Goal: Task Accomplishment & Management: Complete application form

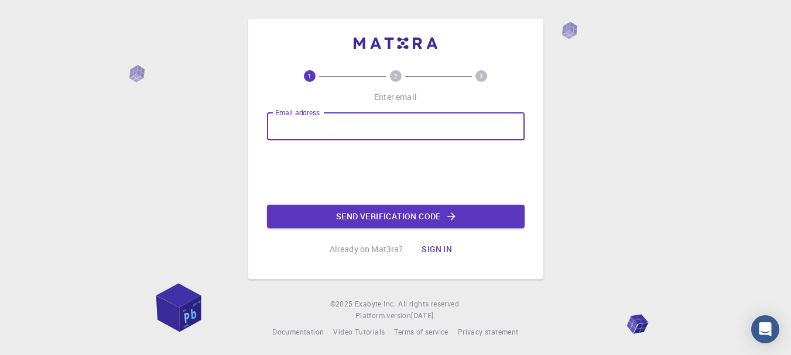
type input "[EMAIL_ADDRESS][DOMAIN_NAME]"
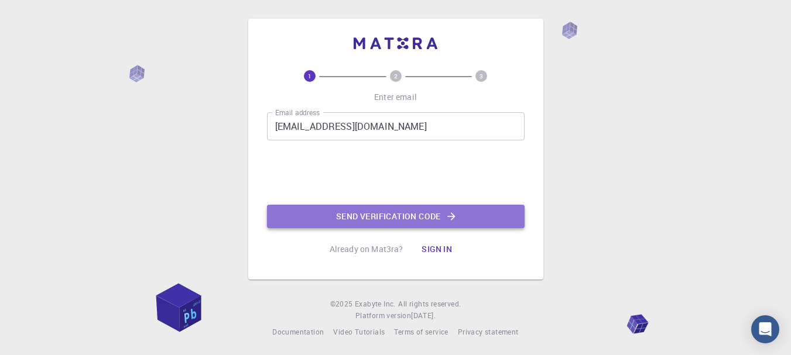
click at [394, 217] on button "Send verification code" at bounding box center [396, 216] width 258 height 23
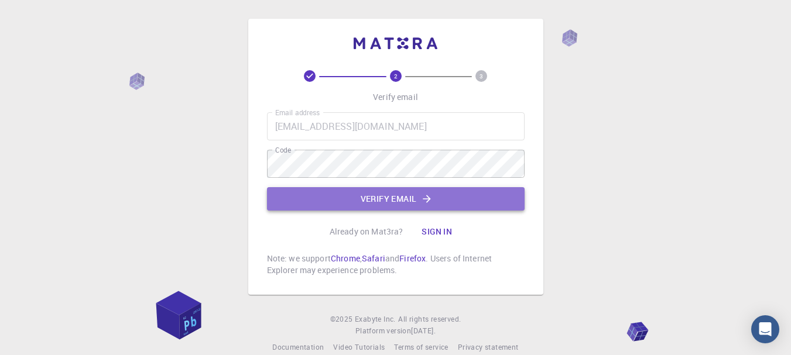
click at [397, 199] on button "Verify email" at bounding box center [396, 198] width 258 height 23
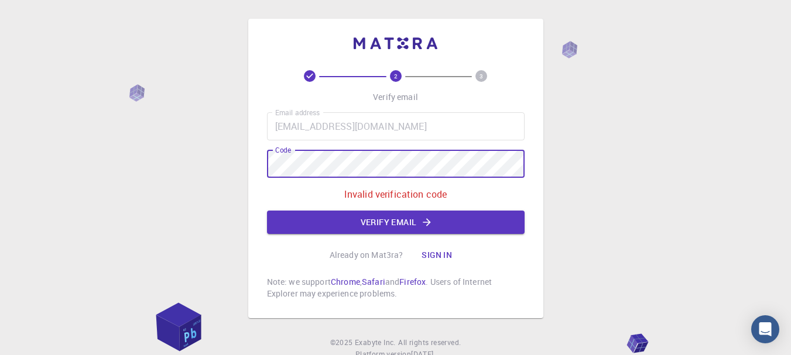
click at [249, 167] on div "2 3 Verify email Email address [EMAIL_ADDRESS][DOMAIN_NAME] Email address Code …" at bounding box center [395, 169] width 295 height 300
click at [421, 220] on icon "button" at bounding box center [427, 223] width 12 height 12
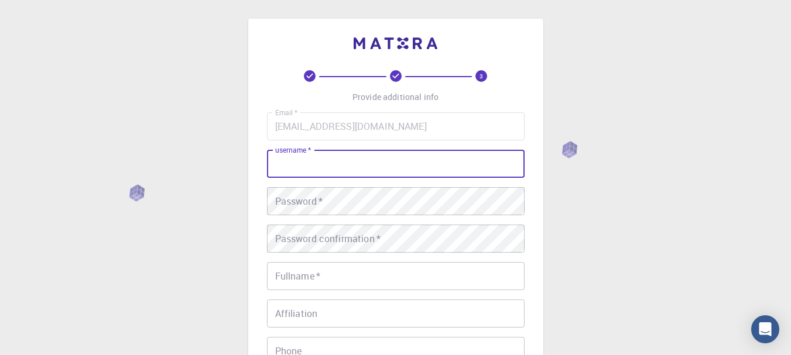
click at [386, 169] on input "username   *" at bounding box center [396, 164] width 258 height 28
click at [283, 166] on input "juaid" at bounding box center [396, 164] width 258 height 28
type input "Junaid"
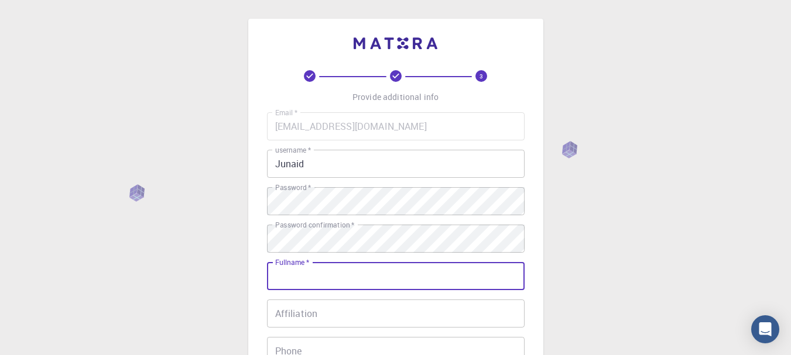
click at [441, 276] on input "Fullname   *" at bounding box center [396, 276] width 258 height 28
click at [311, 289] on input "jua" at bounding box center [396, 276] width 258 height 28
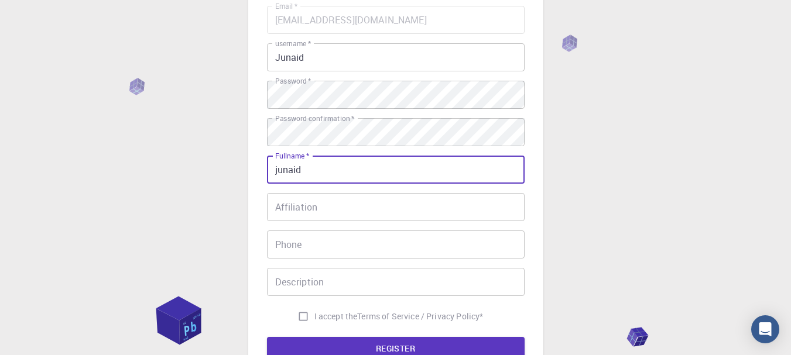
scroll to position [117, 0]
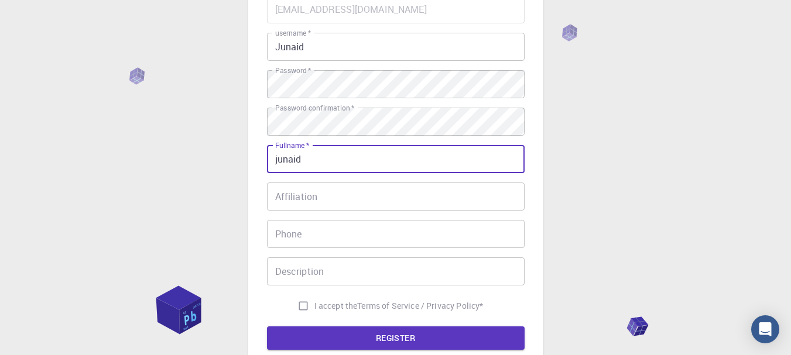
type input "junaid"
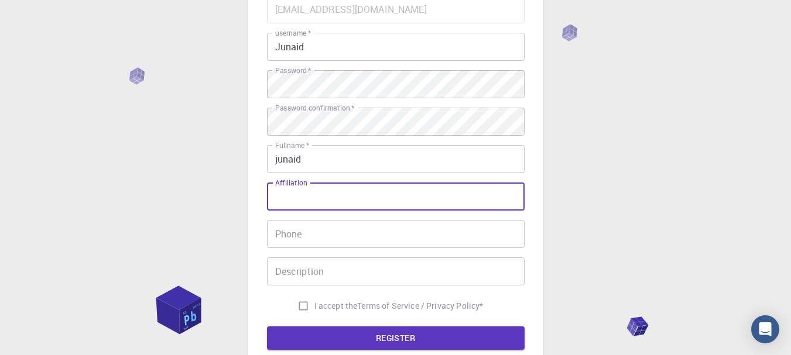
click at [320, 187] on input "Affiliation" at bounding box center [396, 197] width 258 height 28
type input "u"
type input "HIT sz"
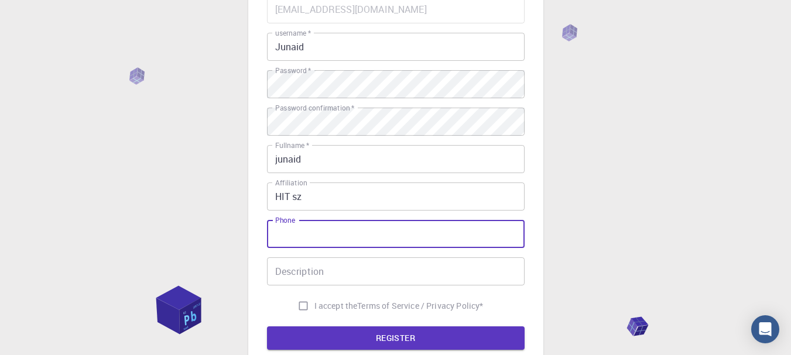
click at [333, 231] on input "Phone" at bounding box center [396, 234] width 258 height 28
type input "03425834324"
click at [333, 276] on input "Description" at bounding box center [396, 272] width 258 height 28
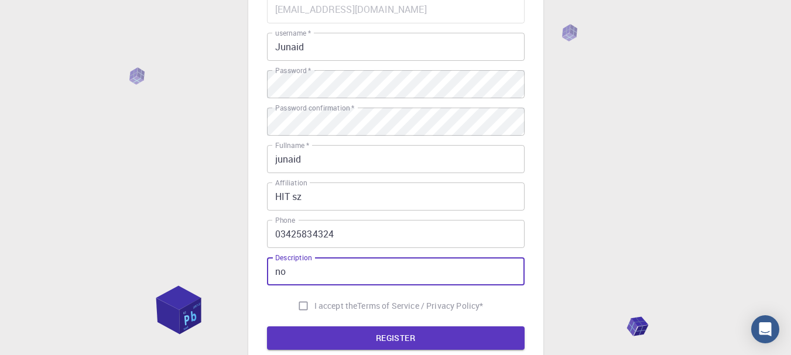
type input "no"
click at [306, 306] on input "I accept the Terms of Service / Privacy Policy *" at bounding box center [303, 306] width 22 height 22
checkbox input "true"
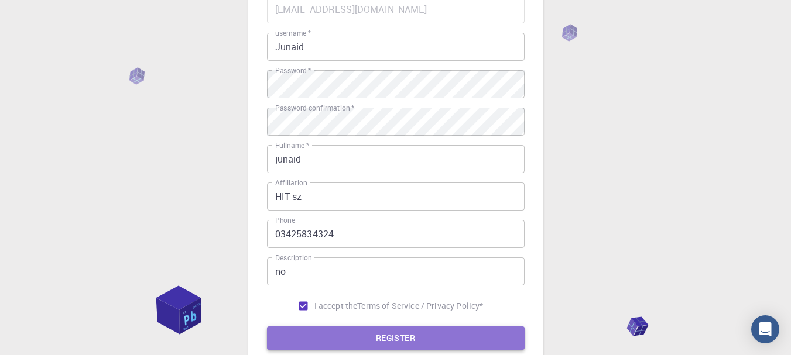
click at [388, 331] on button "REGISTER" at bounding box center [396, 338] width 258 height 23
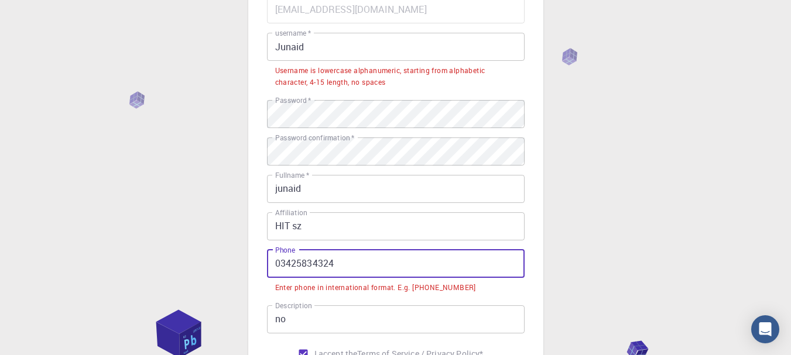
click at [282, 269] on input "03425834324" at bounding box center [396, 264] width 258 height 28
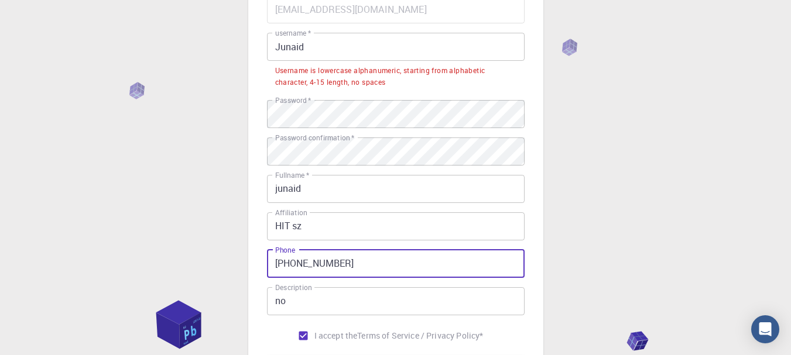
type input "[PHONE_NUMBER]"
click at [318, 50] on input "Junaid" at bounding box center [396, 47] width 258 height 28
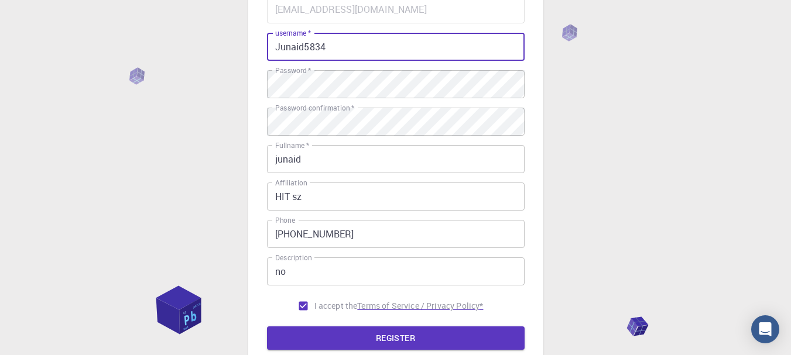
click at [389, 337] on button "REGISTER" at bounding box center [396, 338] width 258 height 23
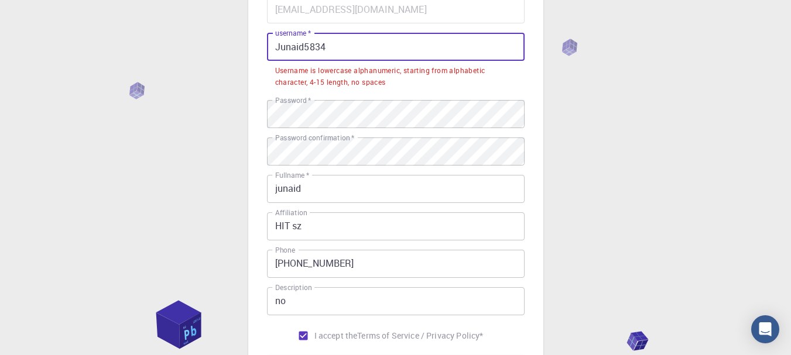
click at [278, 52] on input "Junaid5834" at bounding box center [396, 47] width 258 height 28
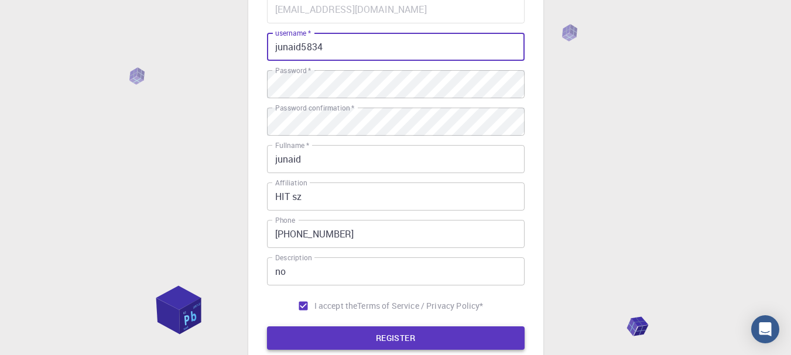
type input "junaid5834"
click at [410, 343] on button "REGISTER" at bounding box center [396, 338] width 258 height 23
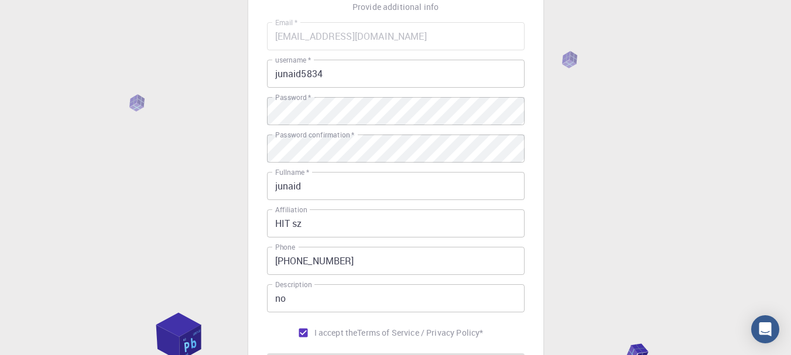
scroll to position [241, 0]
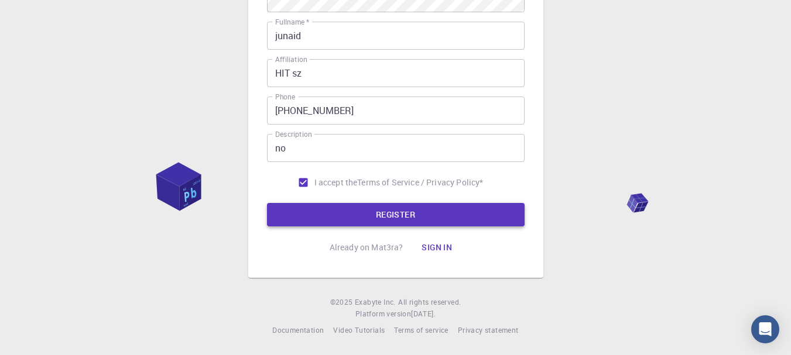
click at [409, 215] on button "REGISTER" at bounding box center [396, 214] width 258 height 23
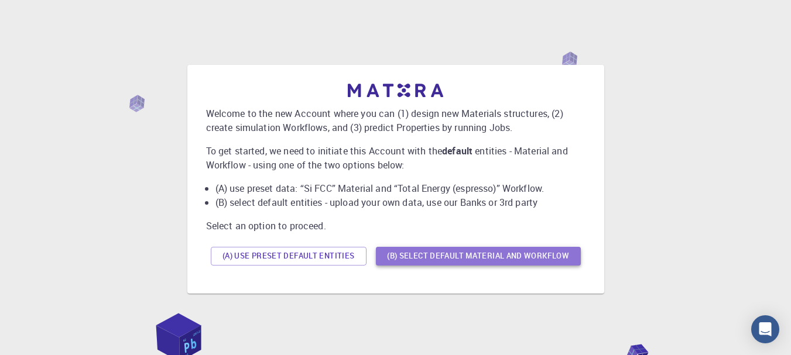
click at [482, 249] on button "(B) Select default material and workflow" at bounding box center [478, 256] width 205 height 19
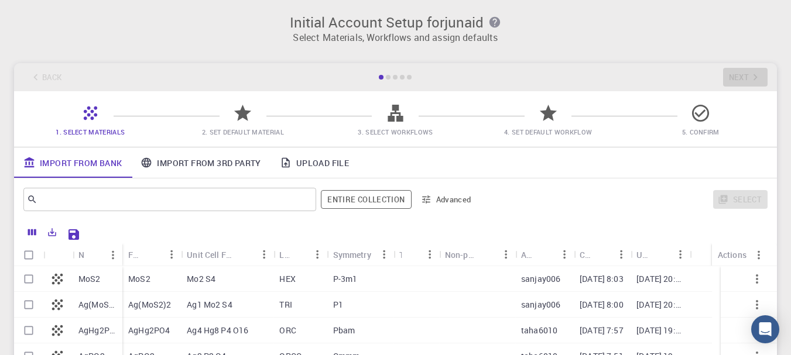
click at [83, 223] on button "Save Explorer Settings" at bounding box center [73, 234] width 23 height 23
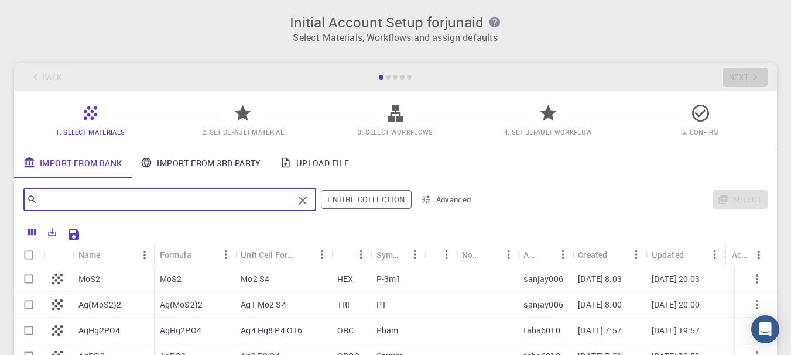
click at [101, 198] on input "text" at bounding box center [165, 199] width 256 height 16
click at [105, 196] on input "text" at bounding box center [165, 199] width 256 height 16
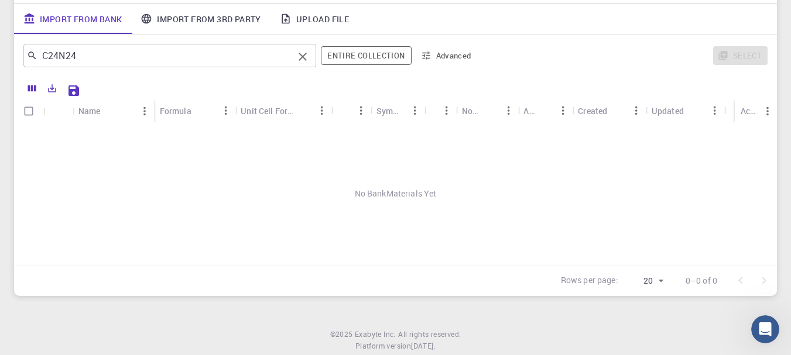
scroll to position [117, 0]
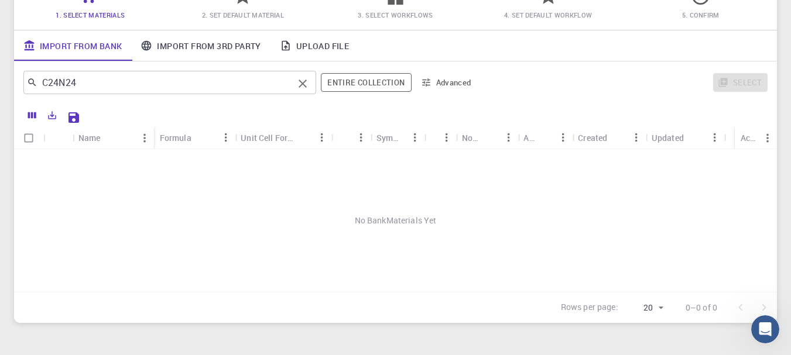
click at [110, 87] on input "C24N24" at bounding box center [165, 82] width 256 height 16
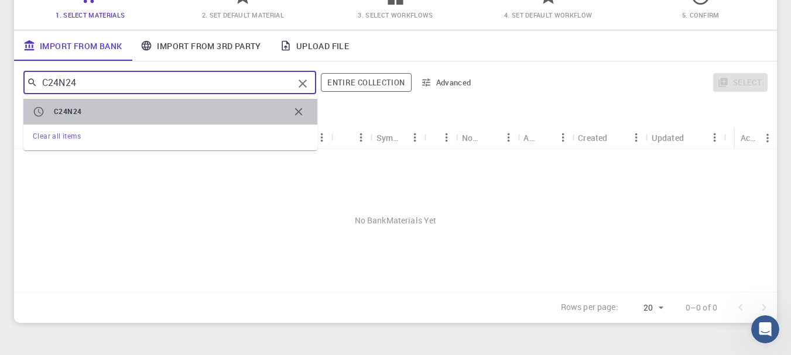
click at [91, 106] on span "C24N24" at bounding box center [171, 112] width 235 height 12
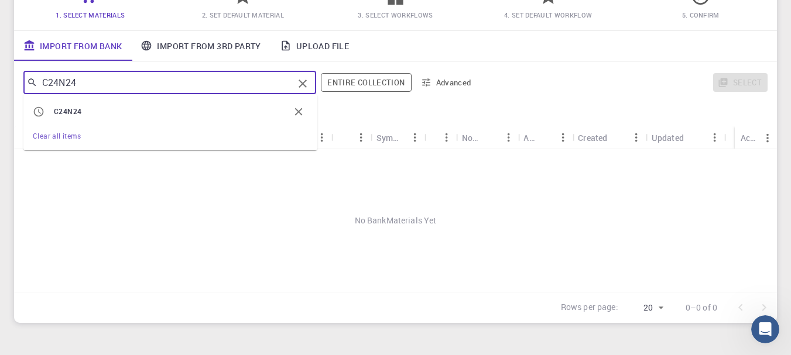
click at [113, 86] on input "C24N24" at bounding box center [165, 82] width 256 height 16
type input "C"
click at [63, 136] on span "Clear all items" at bounding box center [57, 135] width 48 height 9
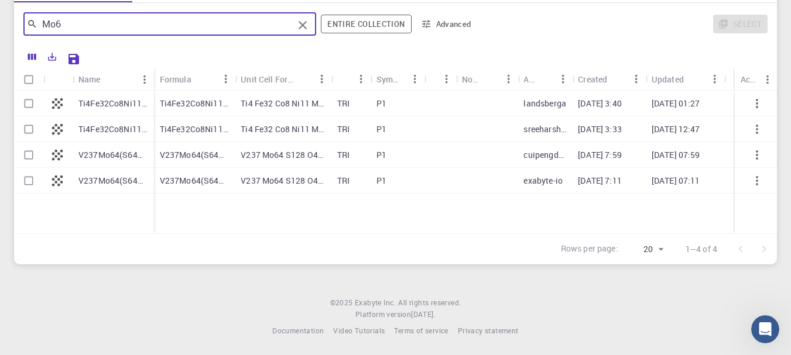
scroll to position [0, 0]
click at [227, 17] on input "Mo6" at bounding box center [165, 24] width 256 height 16
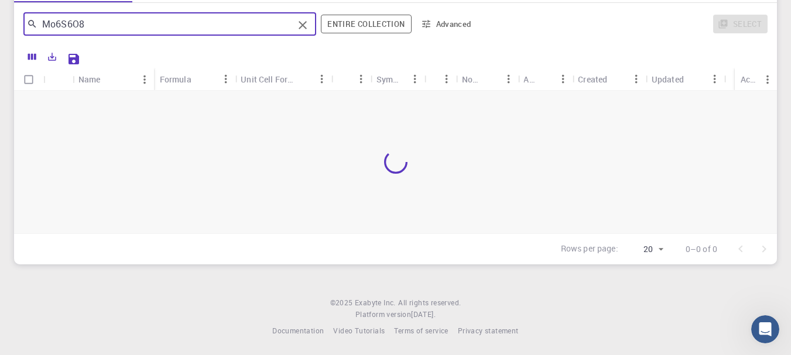
type input "Mo6S6O8"
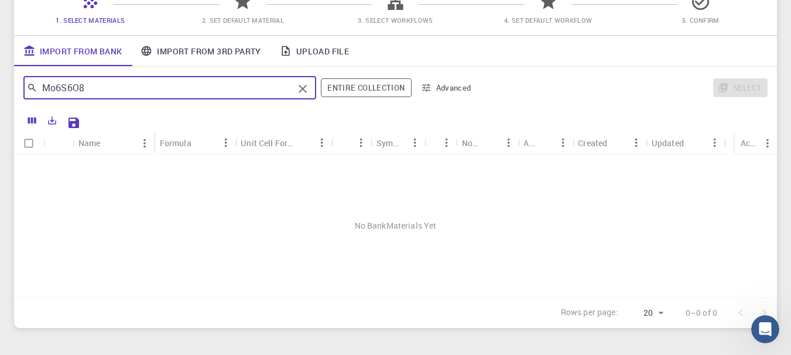
scroll to position [59, 0]
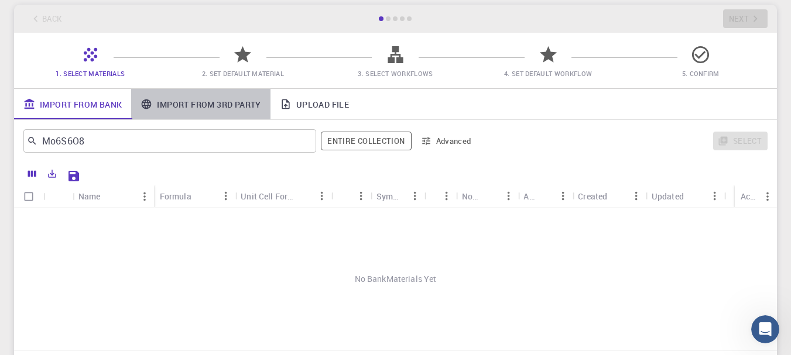
click at [202, 105] on link "Import From 3rd Party" at bounding box center [200, 104] width 139 height 30
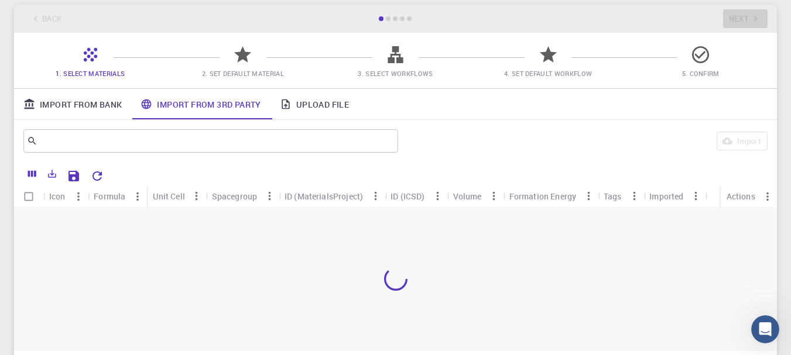
scroll to position [0, 0]
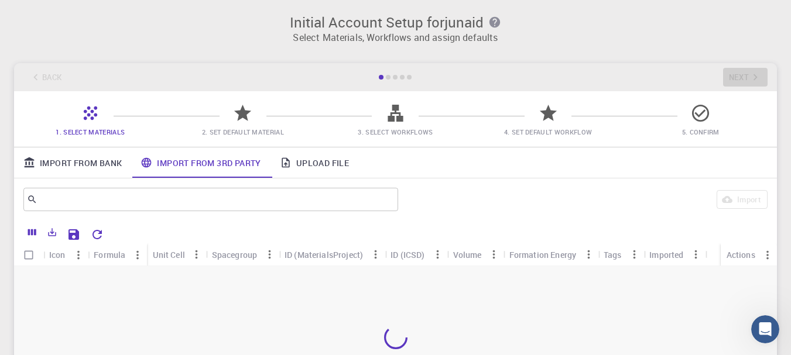
click at [313, 105] on div "1. Select Materials 2. Set Default Material 3. Select Workflows 4. Set Default …" at bounding box center [395, 119] width 763 height 56
click at [320, 166] on link "Upload File" at bounding box center [315, 163] width 88 height 30
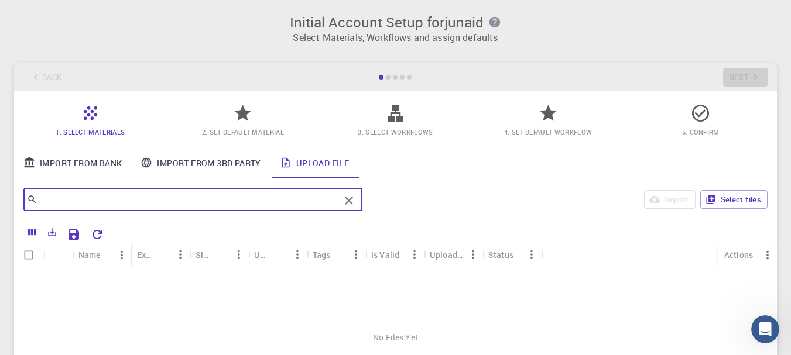
click at [100, 193] on input "text" at bounding box center [188, 199] width 302 height 16
click at [407, 128] on span "3. Select Workflows" at bounding box center [395, 132] width 75 height 9
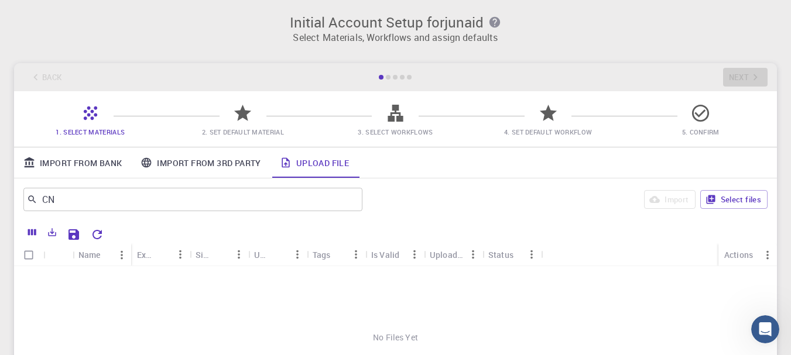
click at [399, 126] on span "3. Select Workflows" at bounding box center [395, 132] width 143 height 12
click at [394, 125] on div at bounding box center [395, 118] width 20 height 16
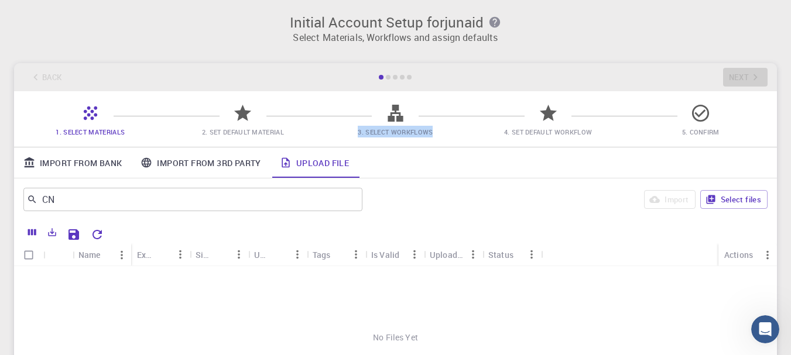
click at [394, 125] on div at bounding box center [395, 118] width 20 height 16
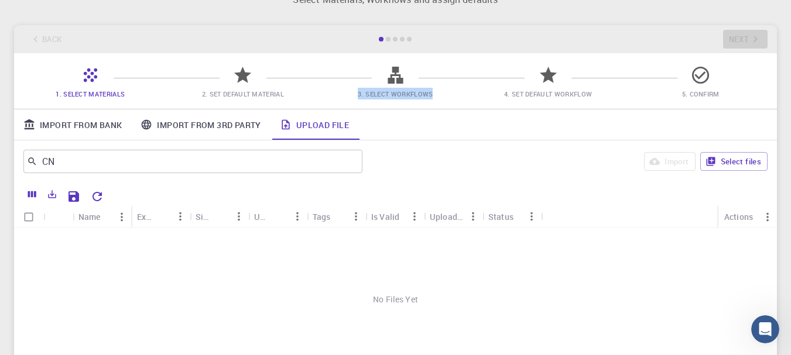
scroll to position [59, 0]
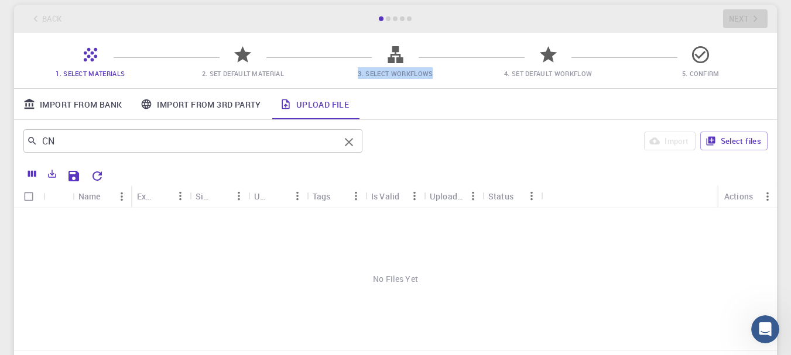
click at [57, 138] on input "CN" at bounding box center [188, 141] width 302 height 16
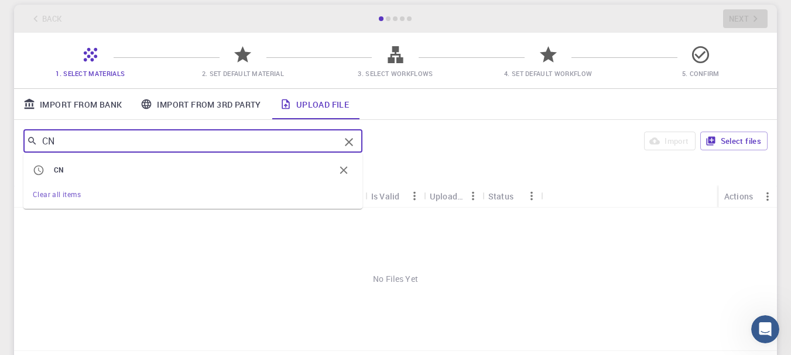
type input "C"
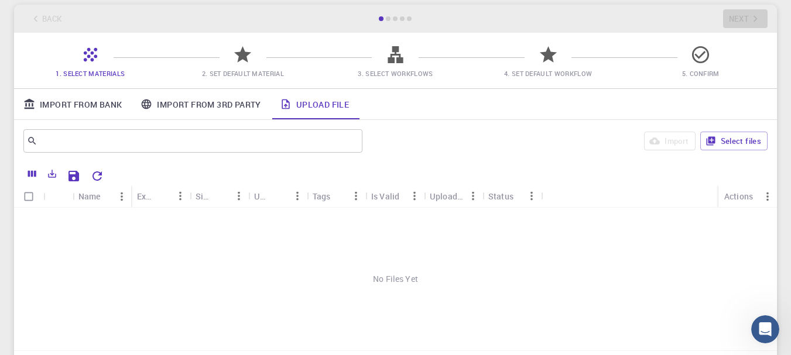
click at [471, 155] on div "Import Select files" at bounding box center [567, 141] width 401 height 28
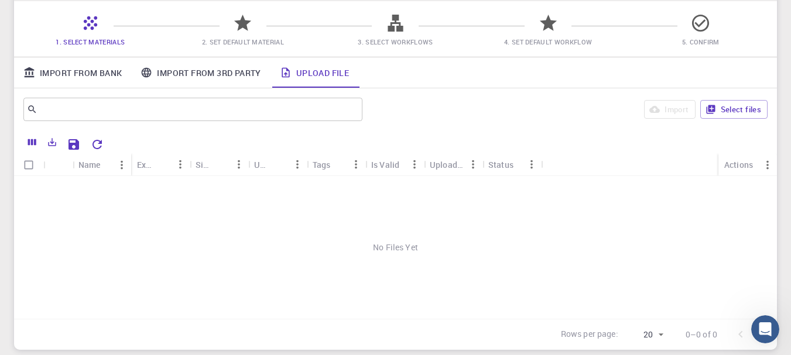
scroll to position [176, 0]
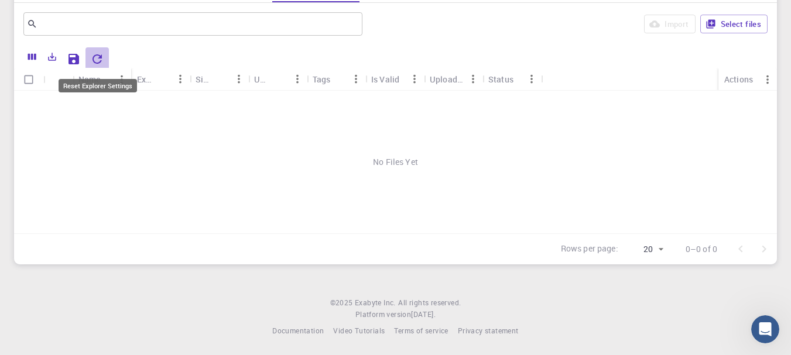
drag, startPoint x: 93, startPoint y: 53, endPoint x: 102, endPoint y: 68, distance: 17.4
click at [94, 53] on icon "Reset Explorer Settings" at bounding box center [97, 59] width 14 height 14
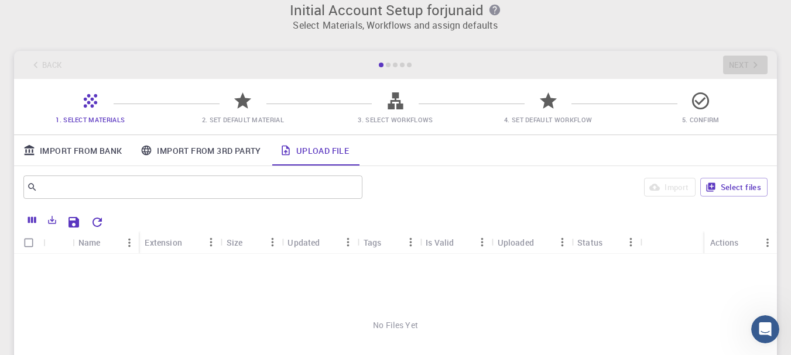
scroll to position [0, 0]
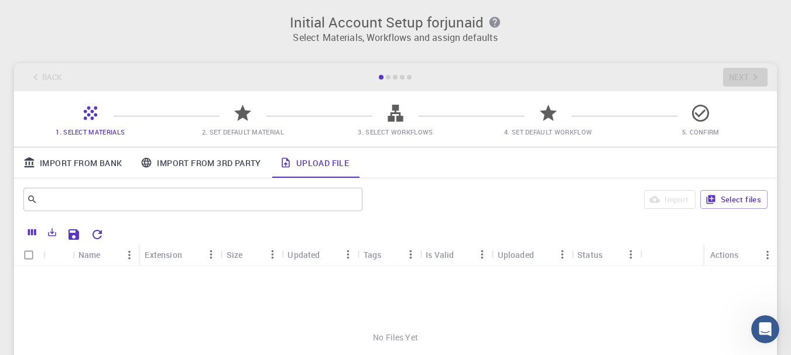
click at [412, 33] on p "Select Materials, Workflows and assign defaults" at bounding box center [395, 37] width 749 height 14
click at [297, 209] on div "​" at bounding box center [192, 199] width 339 height 23
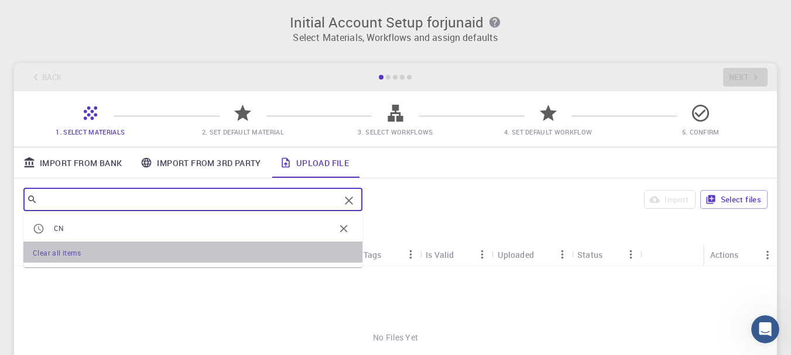
click at [80, 248] on div "Clear all items" at bounding box center [193, 252] width 320 height 14
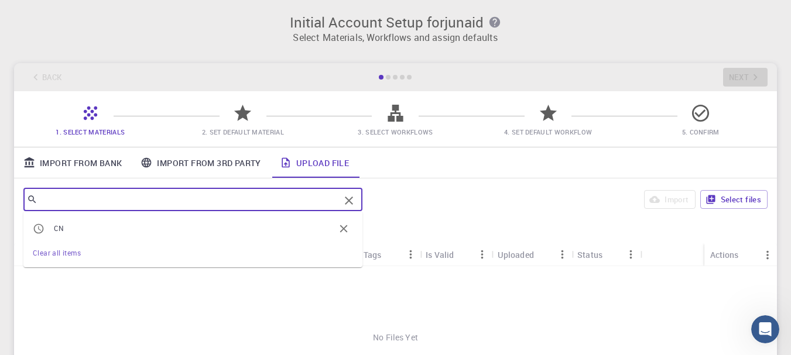
click at [59, 257] on span "Clear all items" at bounding box center [57, 252] width 48 height 9
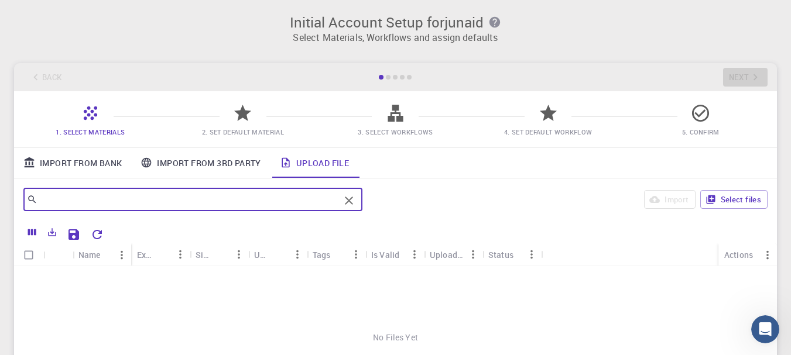
click at [192, 165] on link "Import From 3rd Party" at bounding box center [200, 163] width 139 height 30
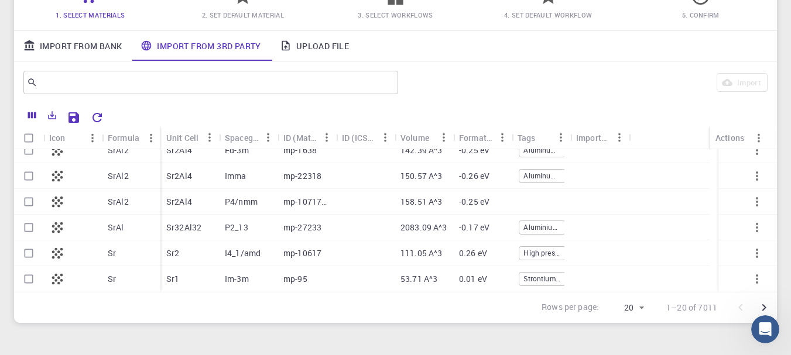
scroll to position [176, 0]
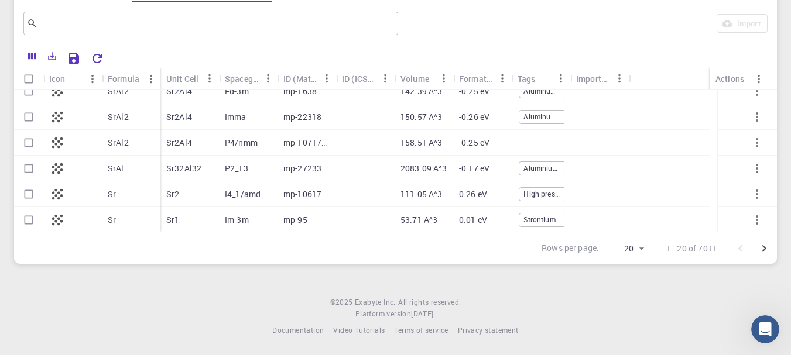
click at [634, 248] on body "Initial Account Setup for junaid Select Materials, Workflows and assign default…" at bounding box center [395, 90] width 791 height 532
click at [621, 334] on li "500" at bounding box center [626, 330] width 44 height 21
type input "500"
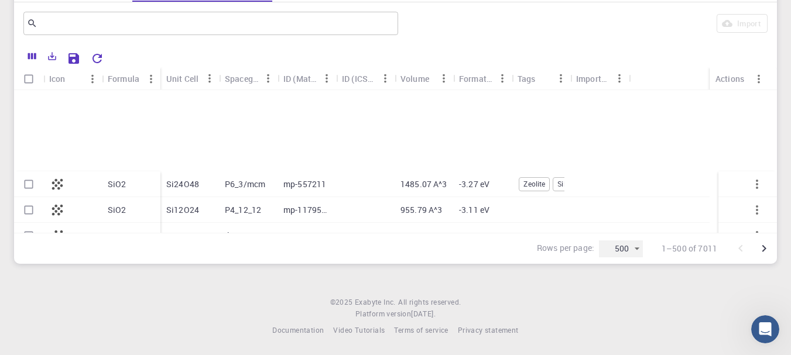
scroll to position [1522, 0]
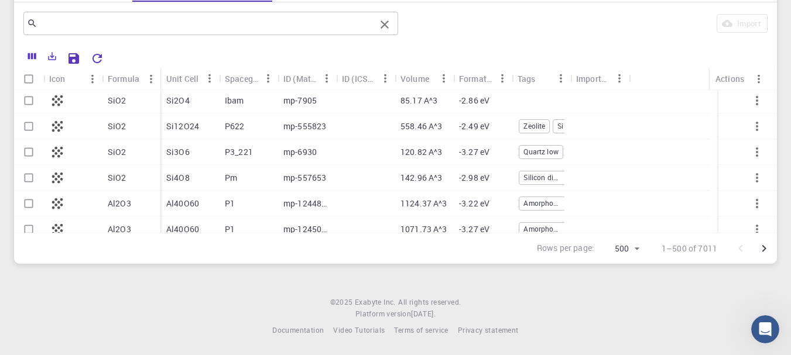
click at [128, 16] on input "text" at bounding box center [206, 23] width 338 height 16
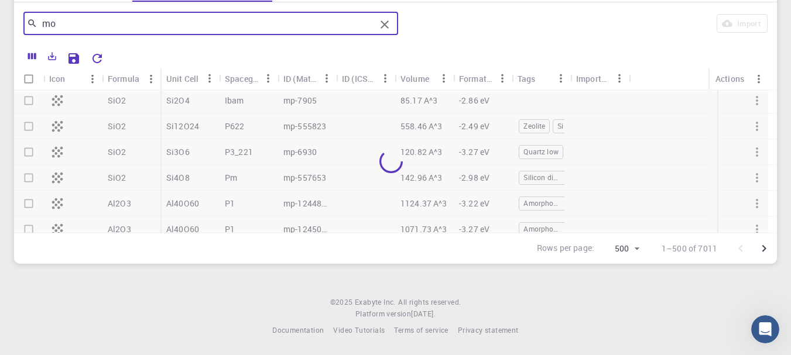
type input "m"
type input "M"
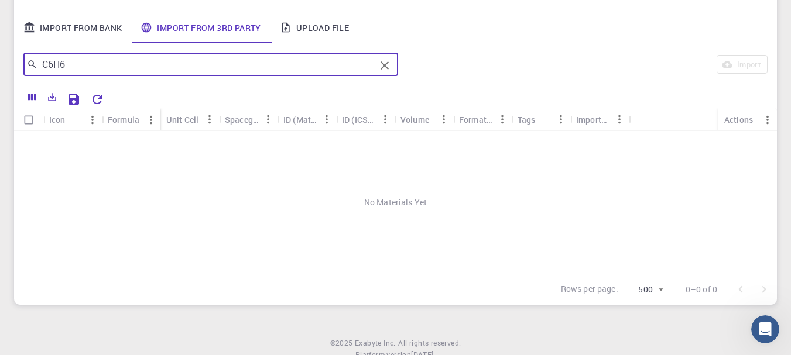
scroll to position [118, 0]
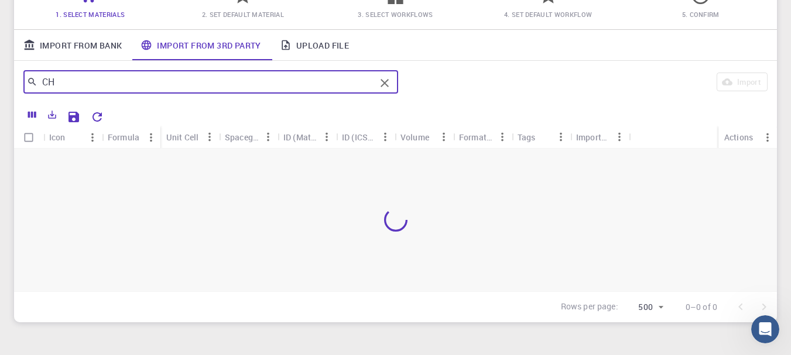
type input "CH"
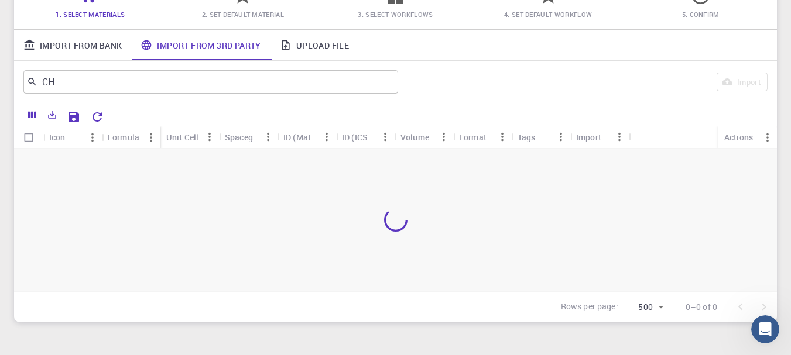
click at [130, 136] on div "Formula" at bounding box center [124, 137] width 32 height 23
click at [121, 137] on div "Formula" at bounding box center [124, 137] width 32 height 23
drag, startPoint x: 100, startPoint y: 143, endPoint x: 58, endPoint y: 143, distance: 42.2
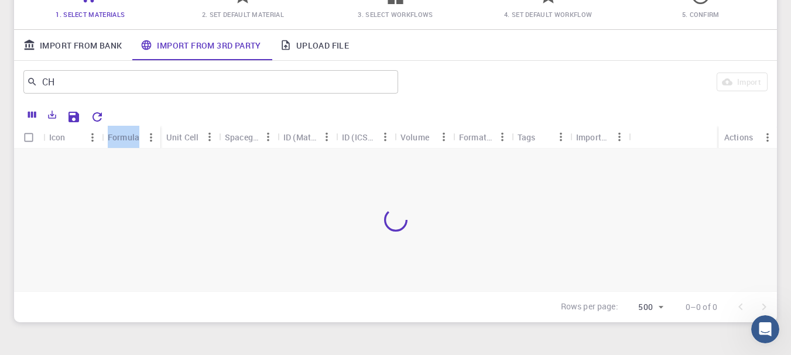
click at [100, 143] on div "Icon" at bounding box center [103, 137] width 12 height 23
click at [28, 141] on input "Select all rows" at bounding box center [29, 137] width 22 height 22
click at [28, 139] on input "Select all rows" at bounding box center [29, 137] width 22 height 22
checkbox input "false"
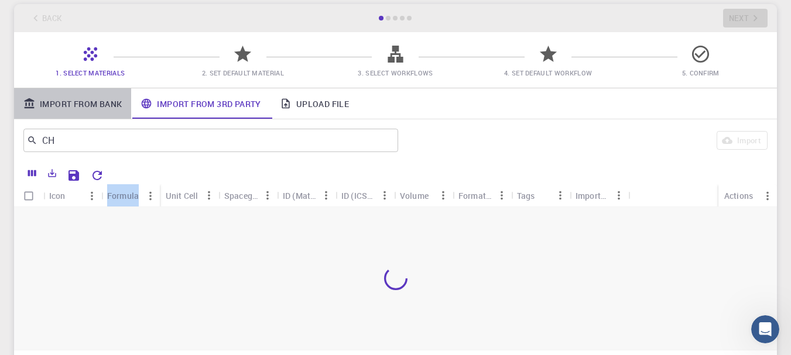
click at [77, 107] on link "Import From Bank" at bounding box center [72, 103] width 117 height 30
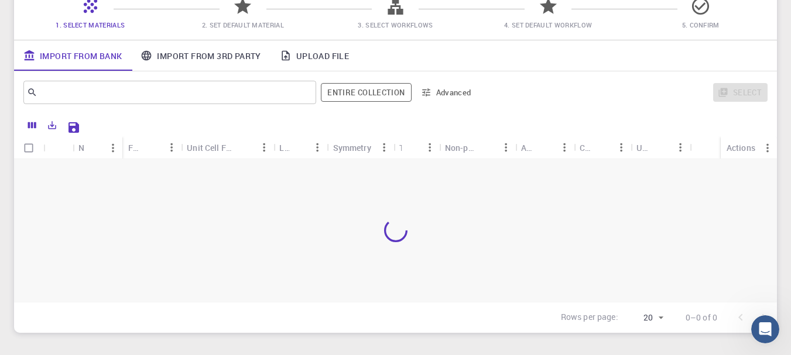
scroll to position [176, 0]
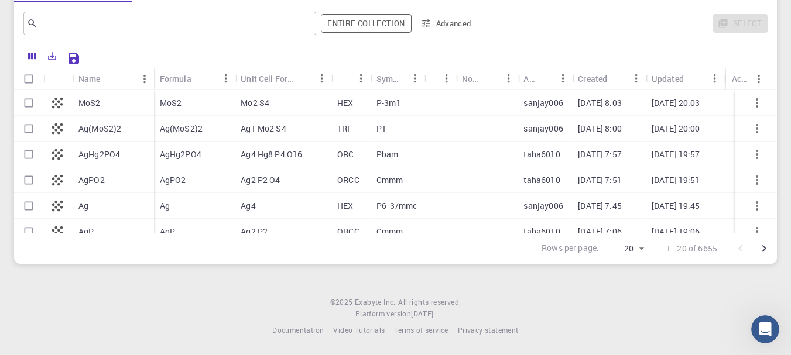
click at [102, 109] on div "MoS2" at bounding box center [113, 103] width 81 height 26
checkbox input "true"
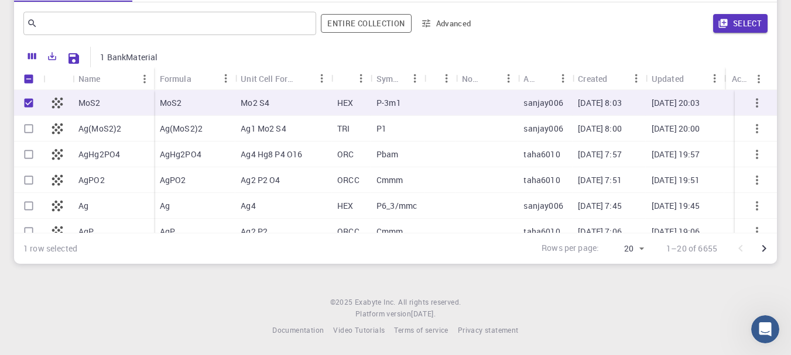
click at [51, 57] on icon "Export" at bounding box center [53, 57] width 8 height 8
click at [111, 84] on li "Download as CSV" at bounding box center [92, 80] width 100 height 21
click at [750, 101] on icon "button" at bounding box center [757, 103] width 14 height 14
click at [750, 105] on icon "button" at bounding box center [757, 103] width 14 height 14
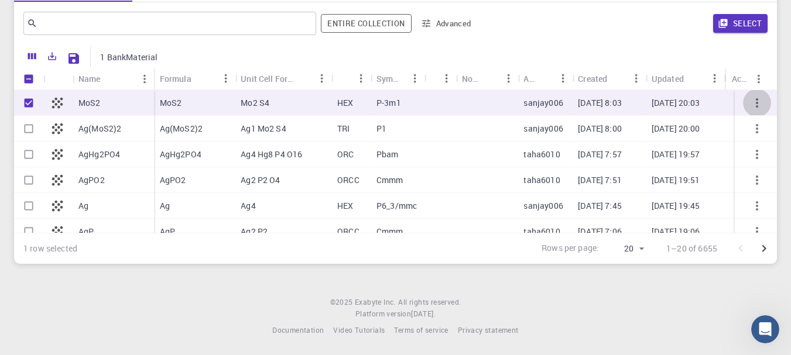
click at [750, 105] on icon "button" at bounding box center [757, 103] width 14 height 14
click at [50, 53] on icon "Export" at bounding box center [52, 56] width 11 height 11
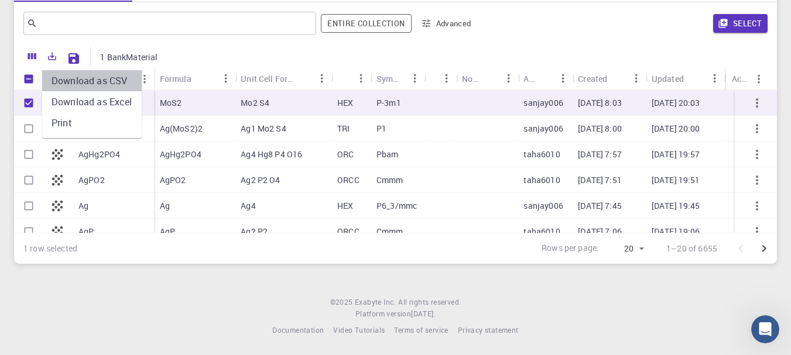
click at [86, 88] on li "Download as CSV" at bounding box center [92, 80] width 100 height 21
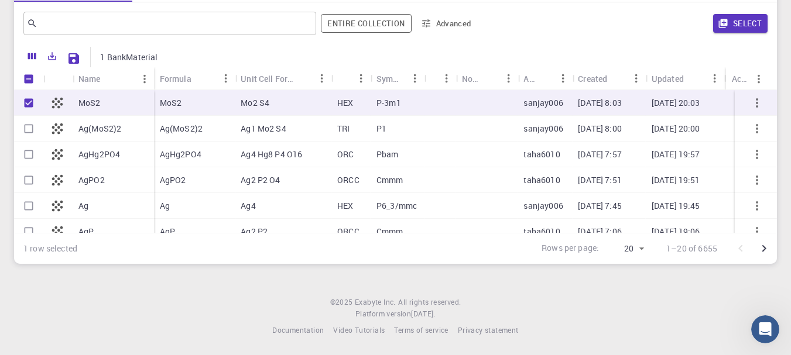
click at [56, 105] on icon at bounding box center [57, 102] width 11 height 11
checkbox input "false"
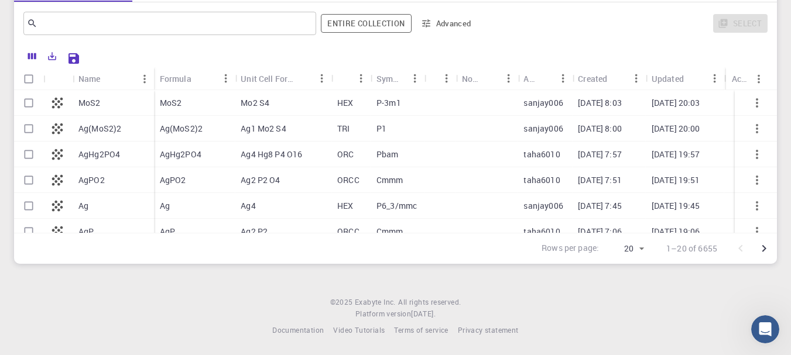
click at [56, 105] on icon at bounding box center [57, 102] width 11 height 11
checkbox input "false"
click at [86, 103] on p "MoS2" at bounding box center [89, 103] width 22 height 12
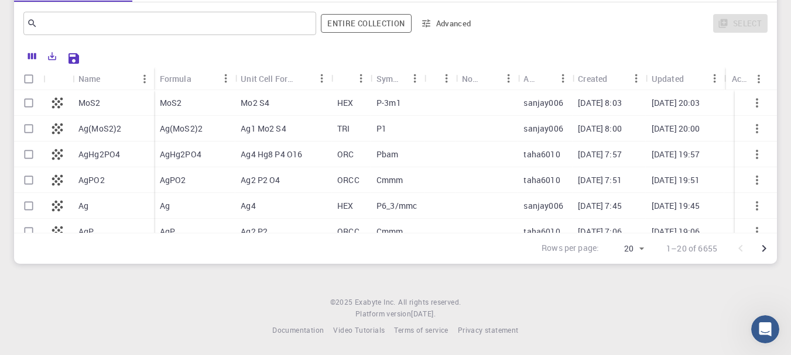
click at [86, 103] on p "MoS2" at bounding box center [89, 103] width 22 height 12
checkbox input "true"
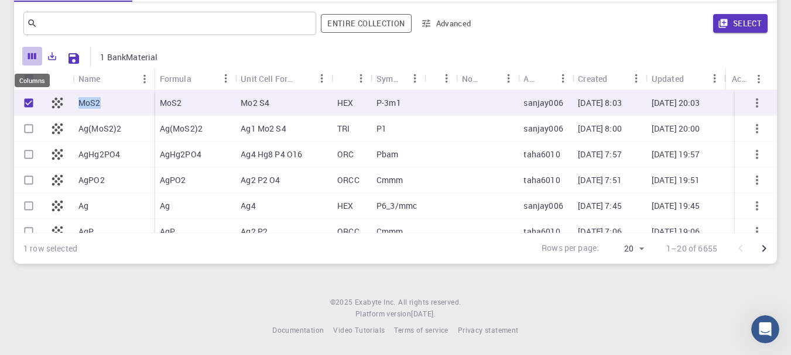
click at [32, 54] on icon "Columns" at bounding box center [32, 56] width 8 height 6
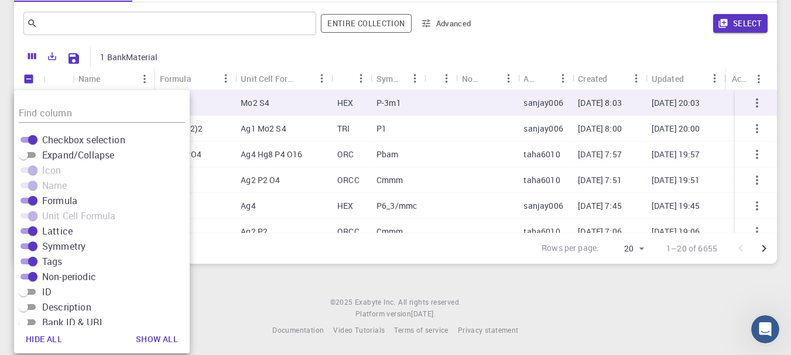
click at [128, 60] on p "1 BankMaterial" at bounding box center [128, 58] width 57 height 12
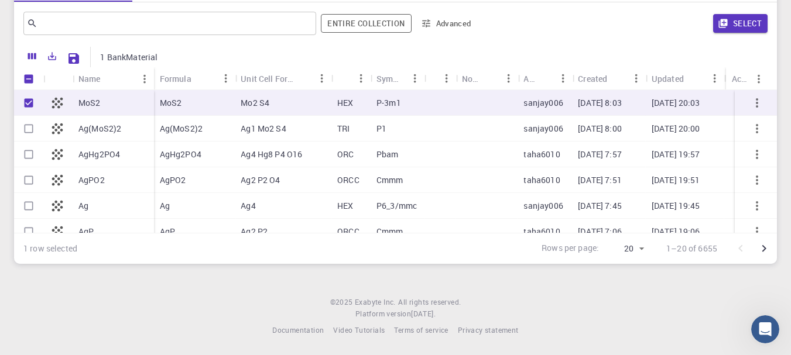
click at [182, 108] on div "MoS2" at bounding box center [194, 103] width 81 height 26
checkbox input "false"
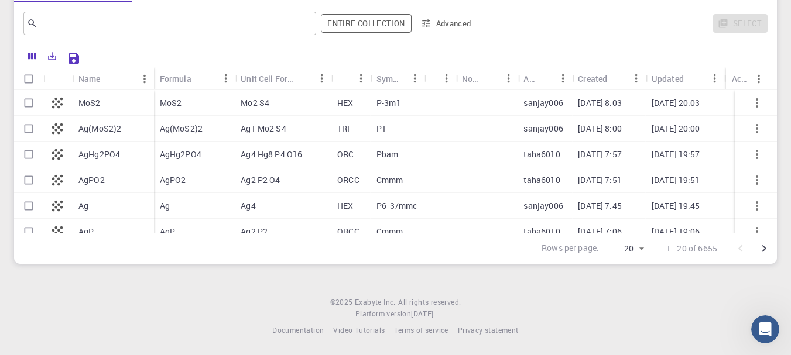
click at [182, 108] on div "MoS2" at bounding box center [194, 103] width 81 height 26
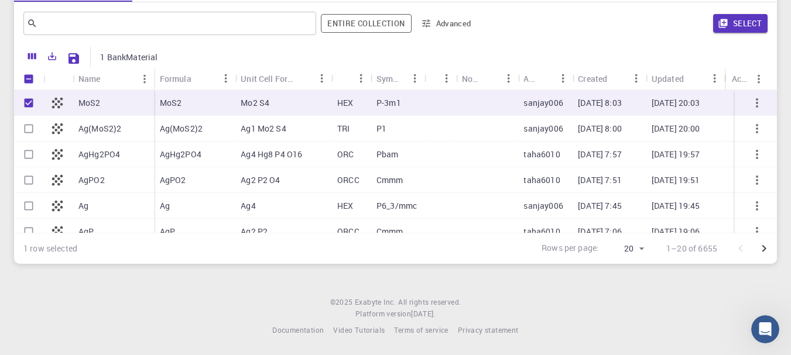
checkbox input "true"
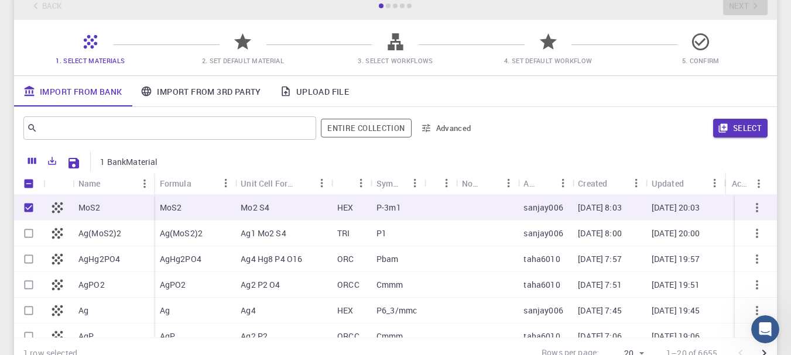
scroll to position [59, 0]
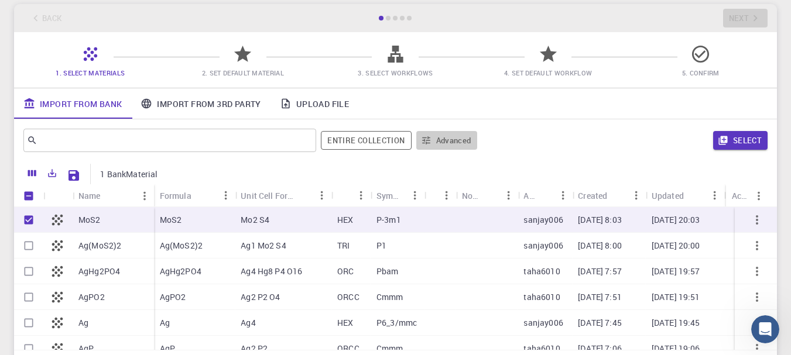
click at [427, 142] on icon "button" at bounding box center [426, 140] width 11 height 11
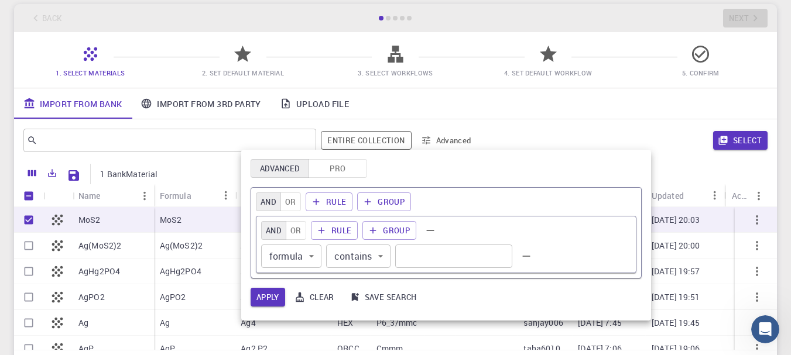
click at [347, 139] on div at bounding box center [395, 177] width 791 height 355
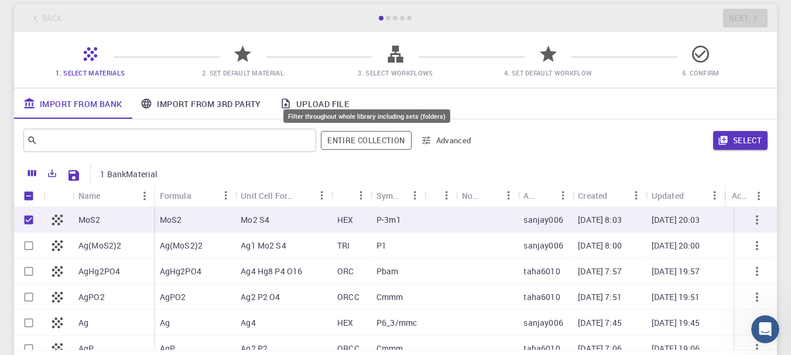
click at [347, 139] on button "Entire collection" at bounding box center [366, 140] width 90 height 19
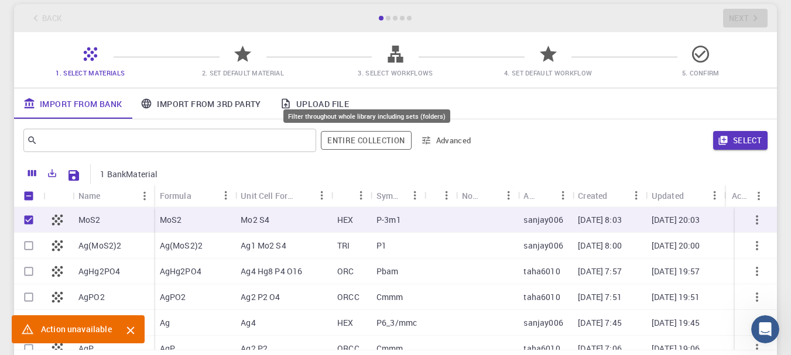
click at [347, 139] on button "Entire collection" at bounding box center [366, 140] width 90 height 19
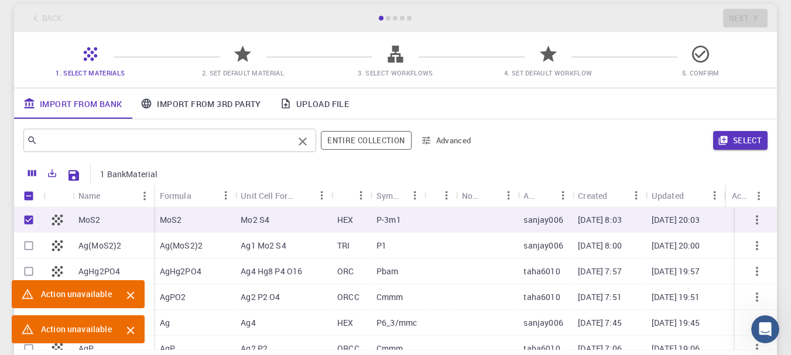
click at [223, 139] on input "text" at bounding box center [165, 140] width 256 height 16
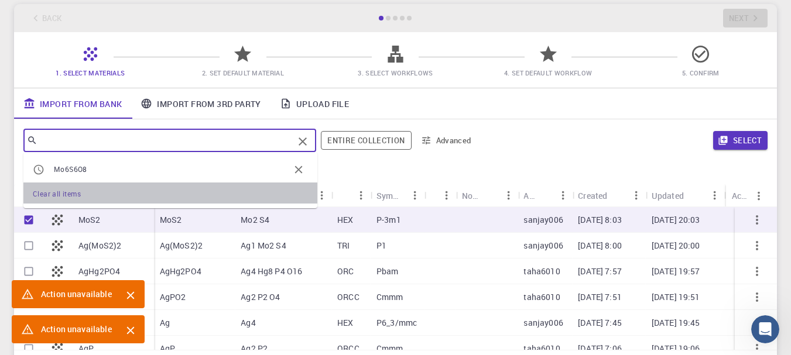
click at [69, 195] on span "Clear all items" at bounding box center [57, 193] width 48 height 9
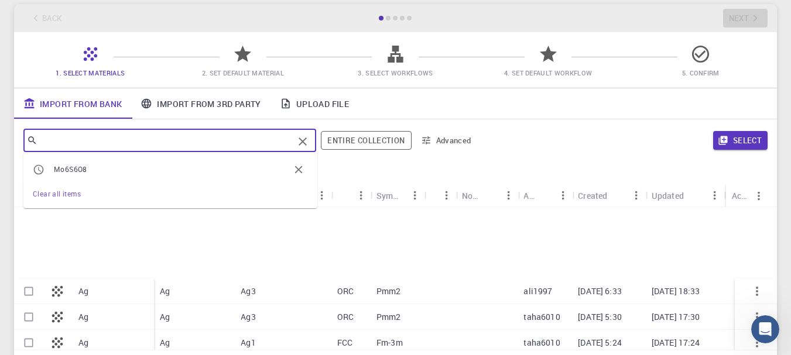
scroll to position [351, 0]
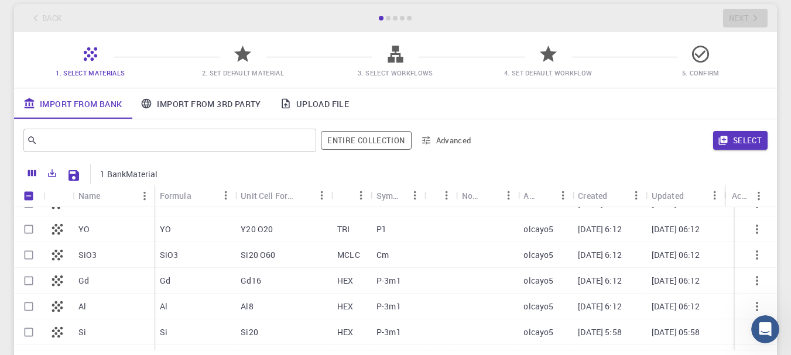
click at [93, 259] on p "SiO3" at bounding box center [87, 255] width 19 height 12
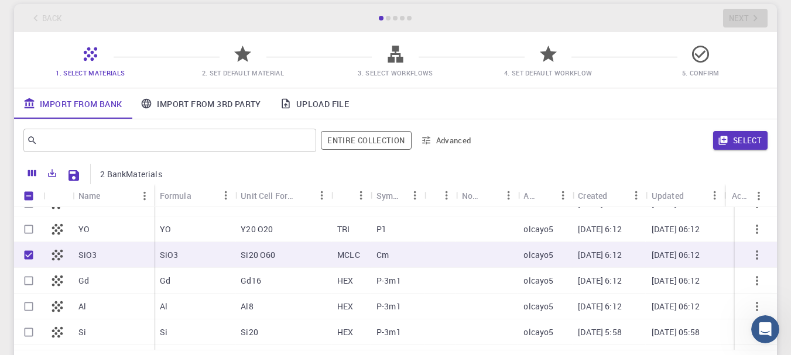
click at [93, 259] on p "SiO3" at bounding box center [87, 255] width 19 height 12
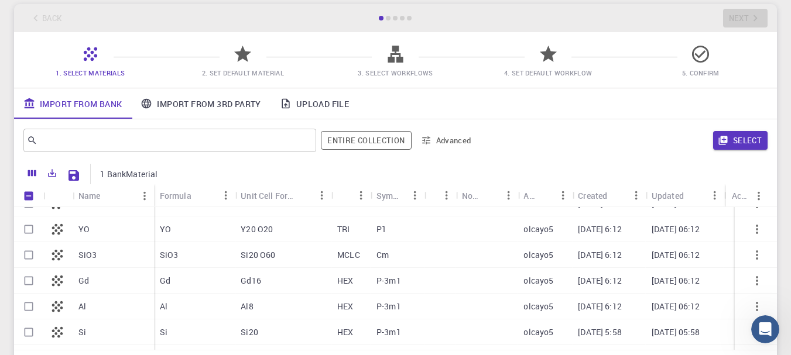
click at [93, 259] on p "SiO3" at bounding box center [87, 255] width 19 height 12
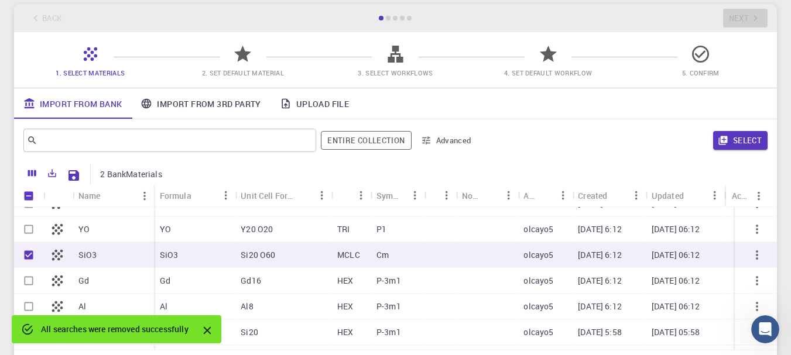
checkbox input "true"
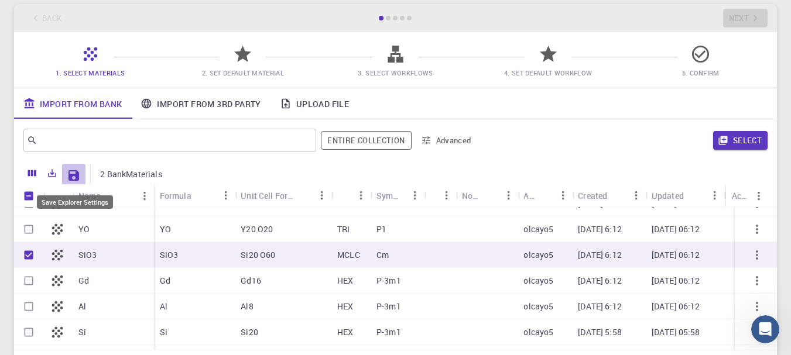
click at [78, 183] on icon "Save Explorer Settings" at bounding box center [74, 176] width 14 height 14
click at [77, 182] on icon "Save Explorer Settings" at bounding box center [74, 176] width 14 height 14
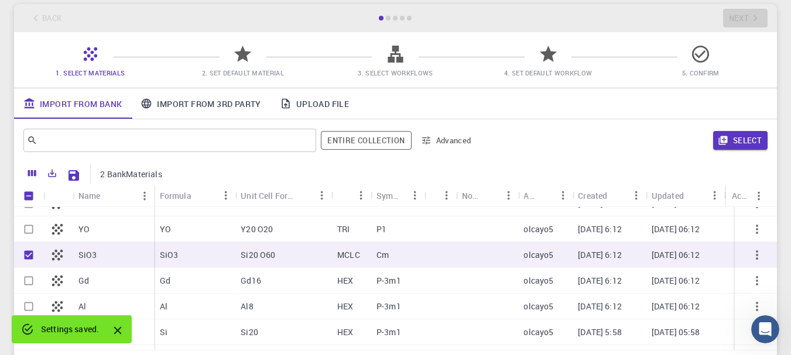
click at [121, 330] on icon "Close" at bounding box center [117, 330] width 13 height 13
